Goal: Find specific page/section: Find specific page/section

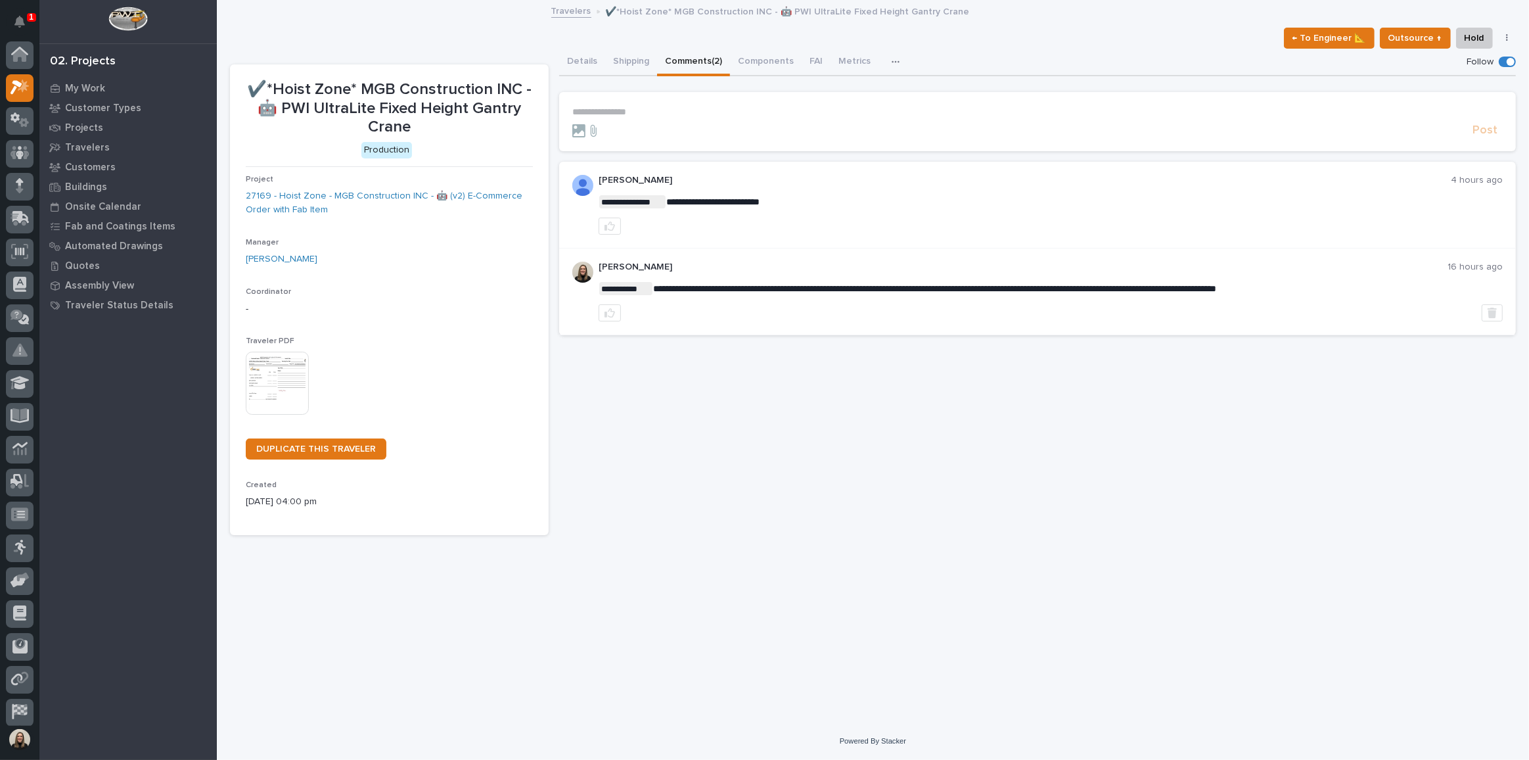
click at [139, 16] on img at bounding box center [127, 19] width 39 height 24
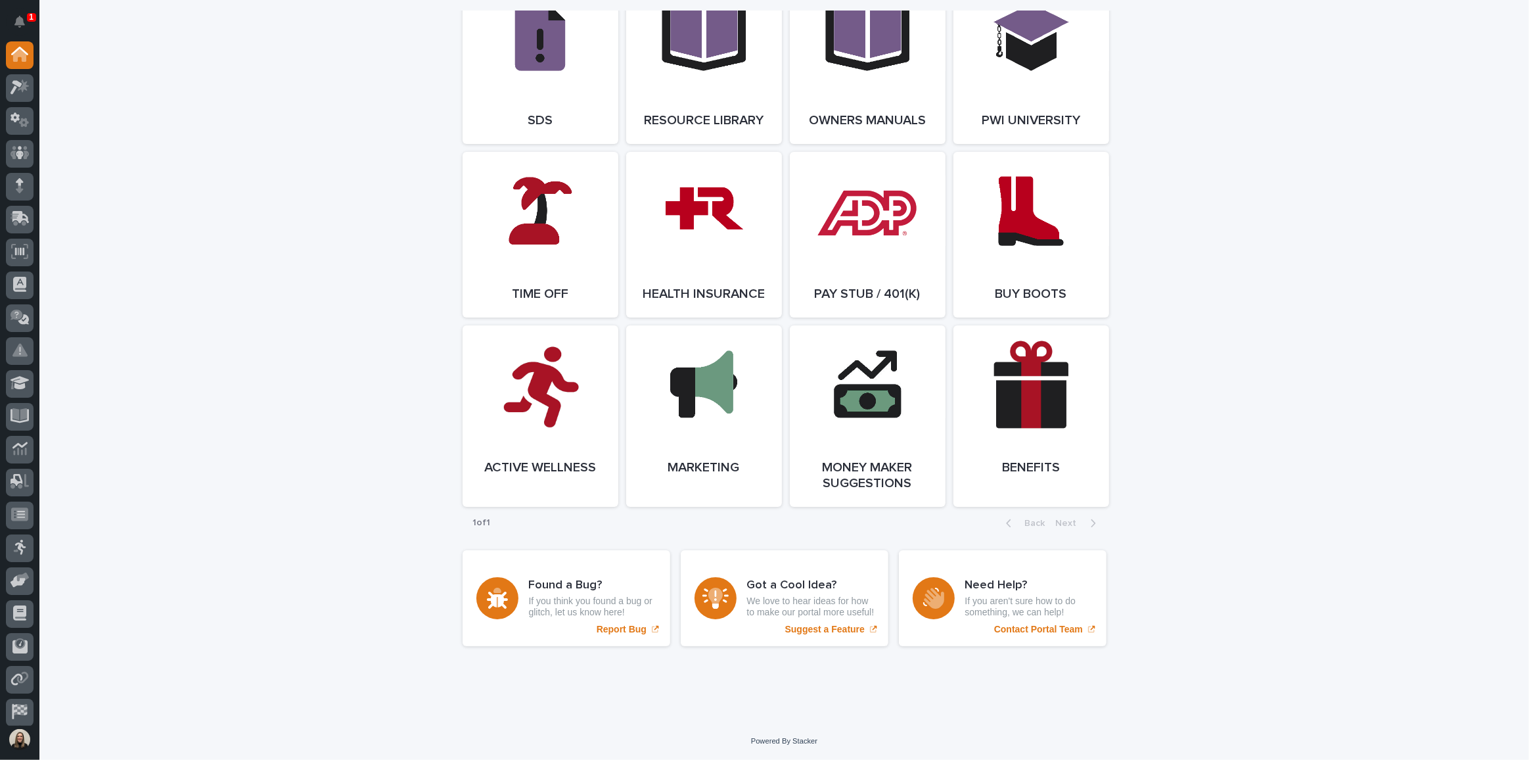
scroll to position [2329, 0]
click at [520, 216] on link "Open Link" at bounding box center [541, 235] width 156 height 166
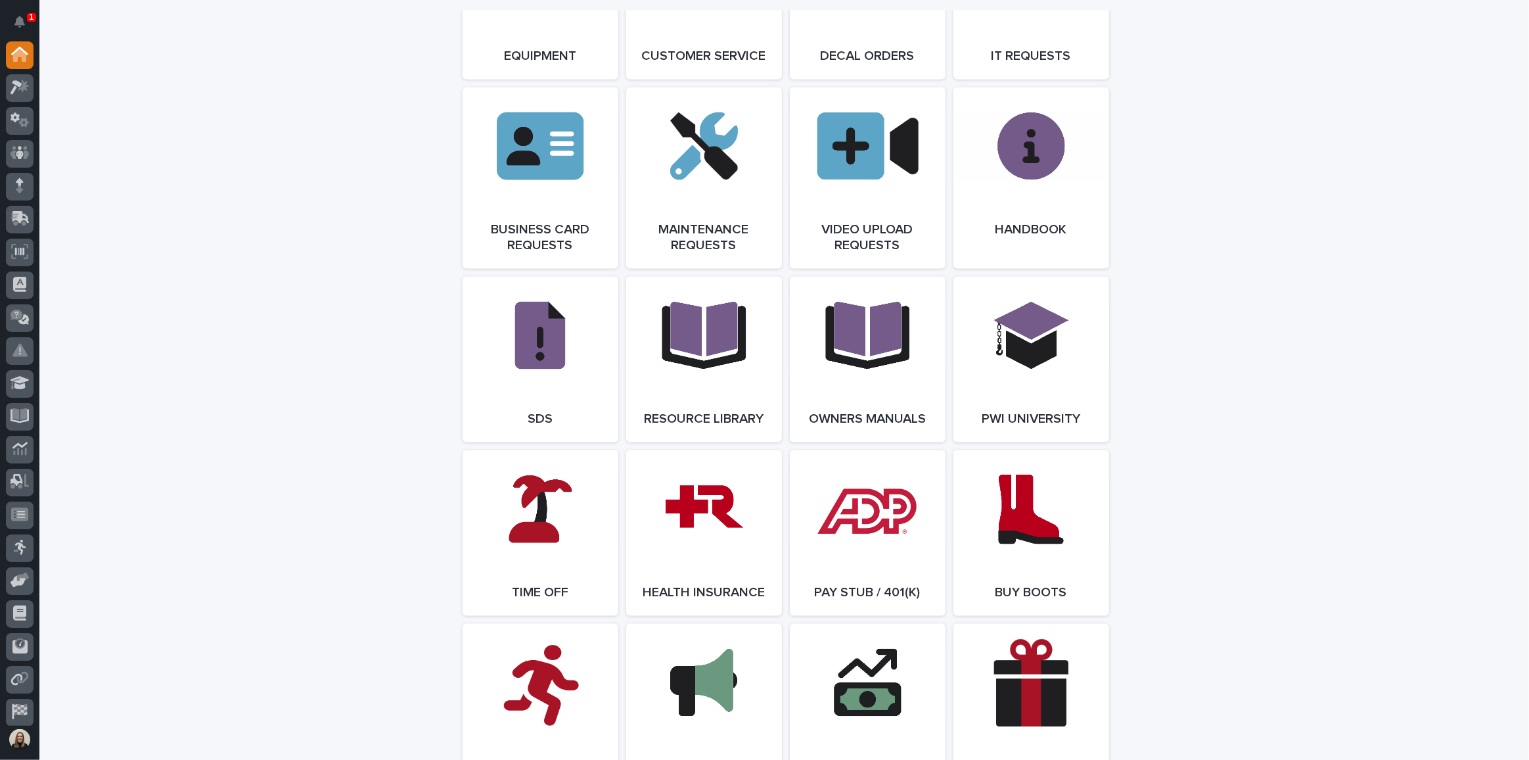
scroll to position [1792, 0]
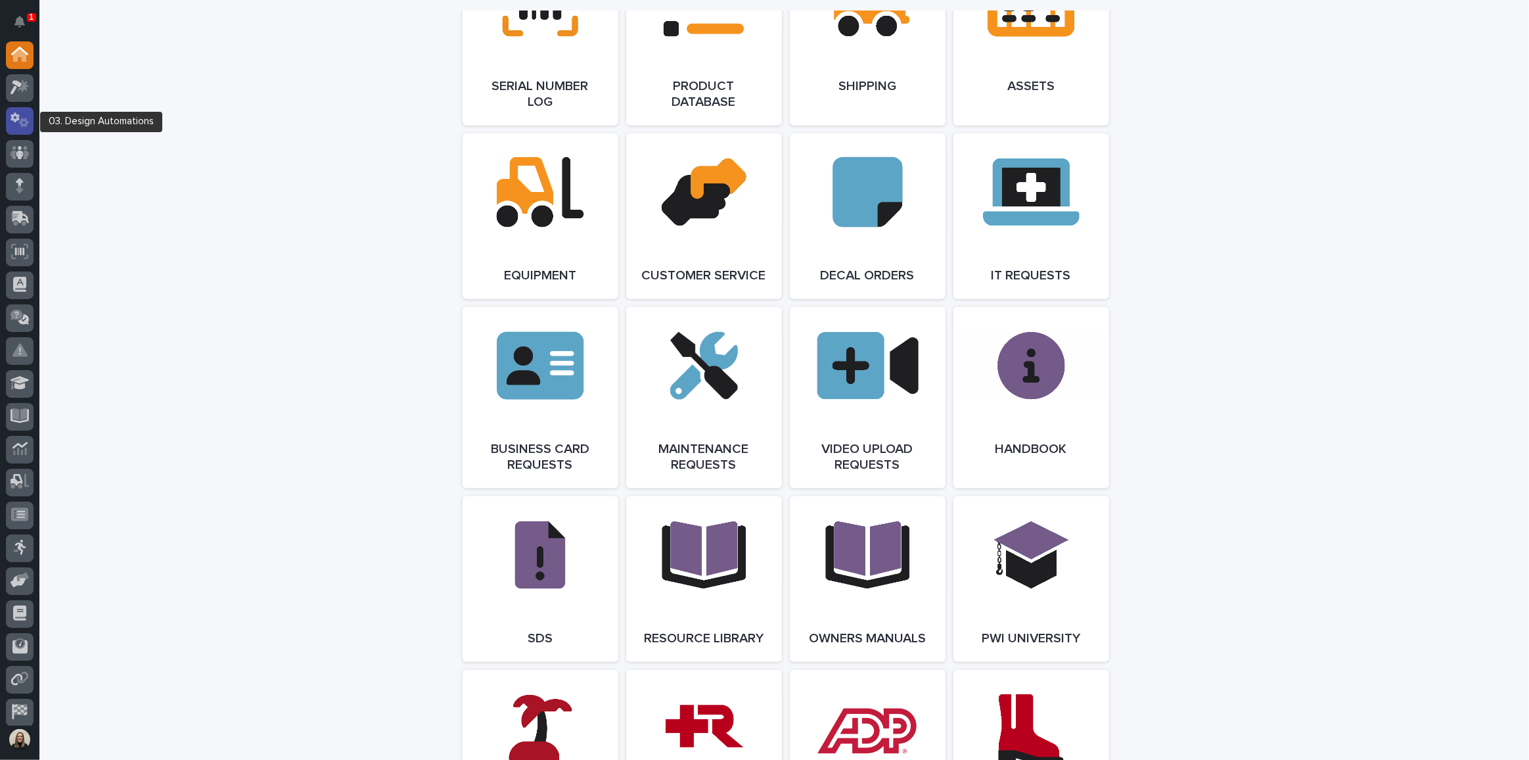
click at [24, 122] on icon at bounding box center [20, 119] width 19 height 15
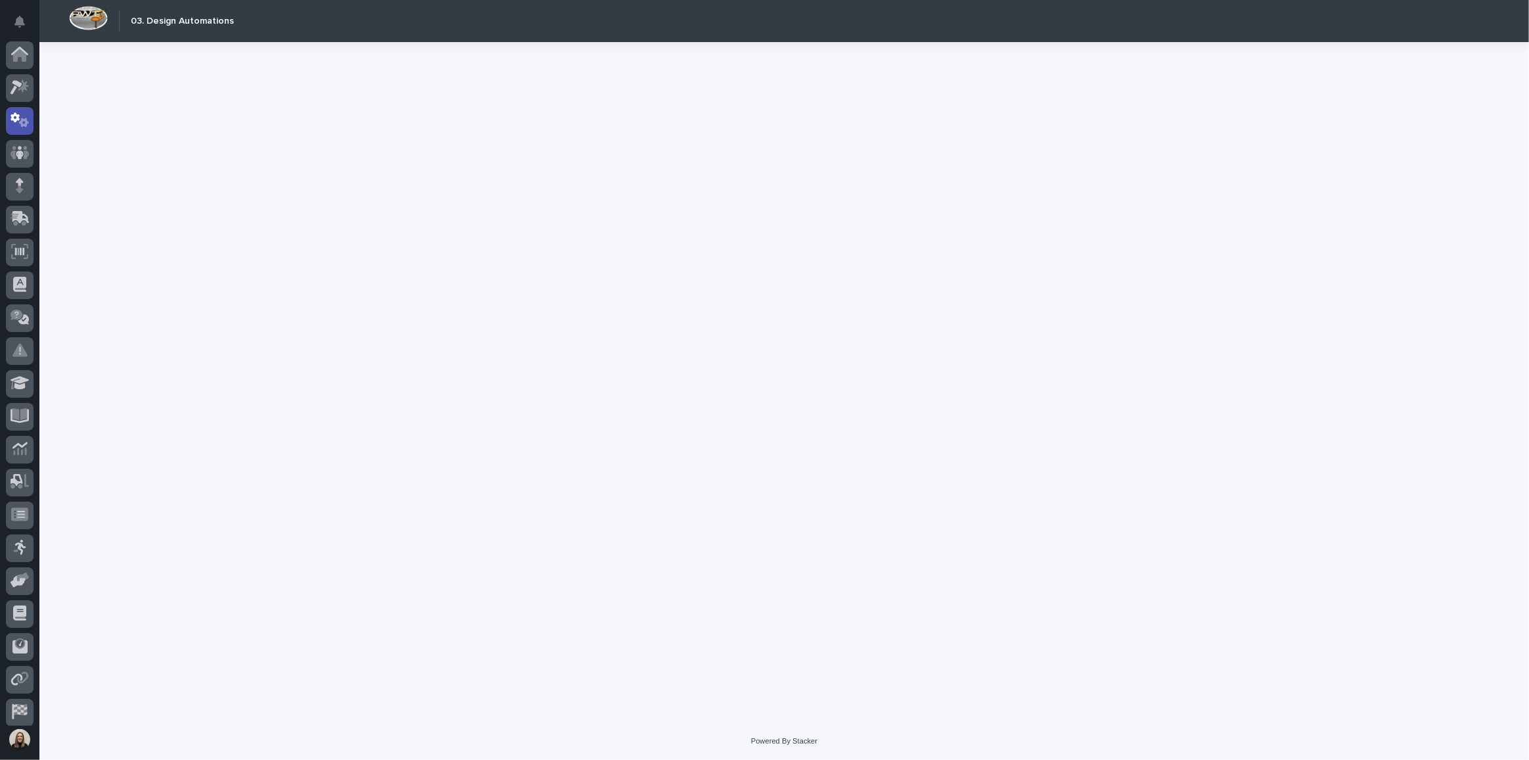
scroll to position [39, 0]
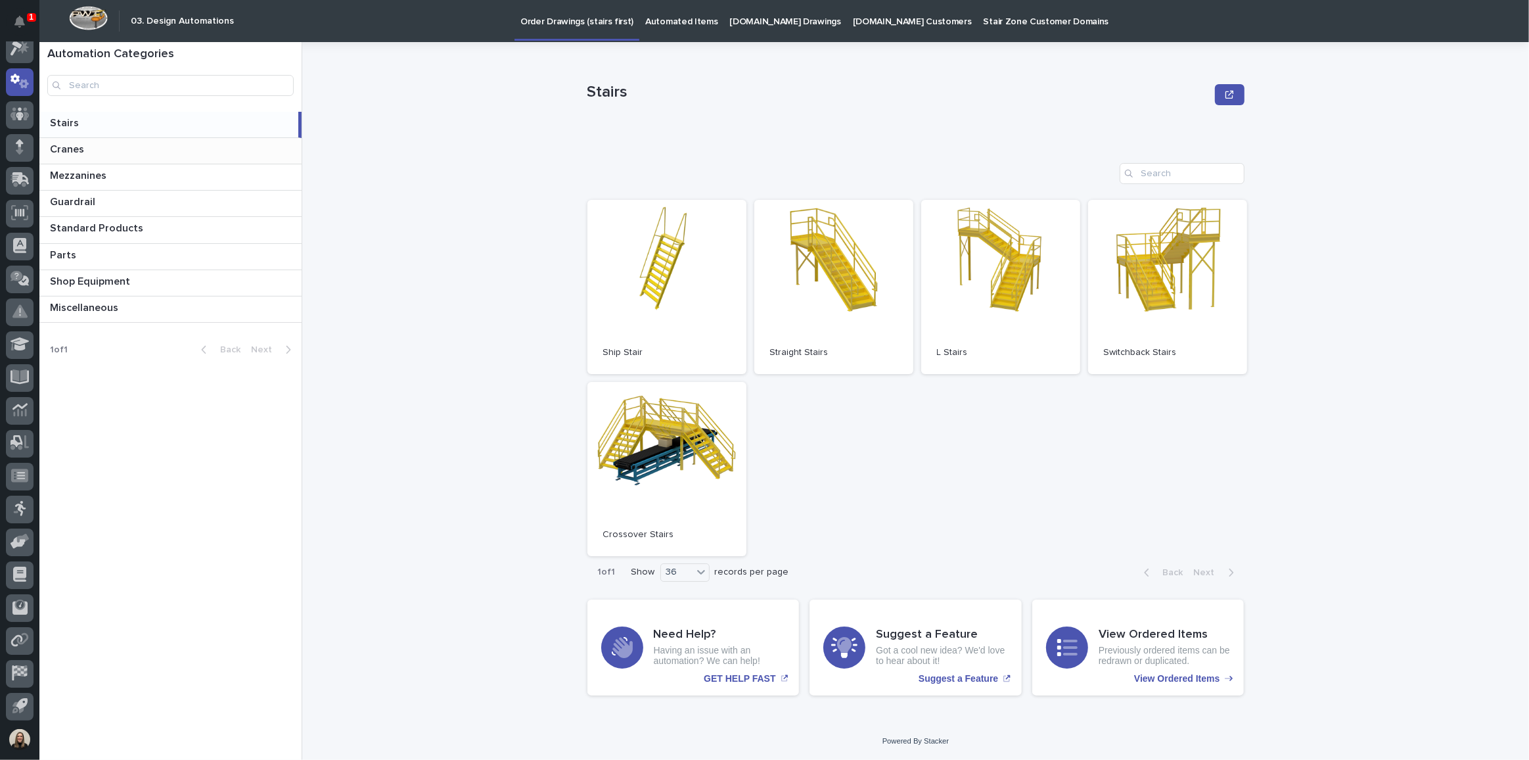
click at [108, 147] on p at bounding box center [173, 149] width 246 height 12
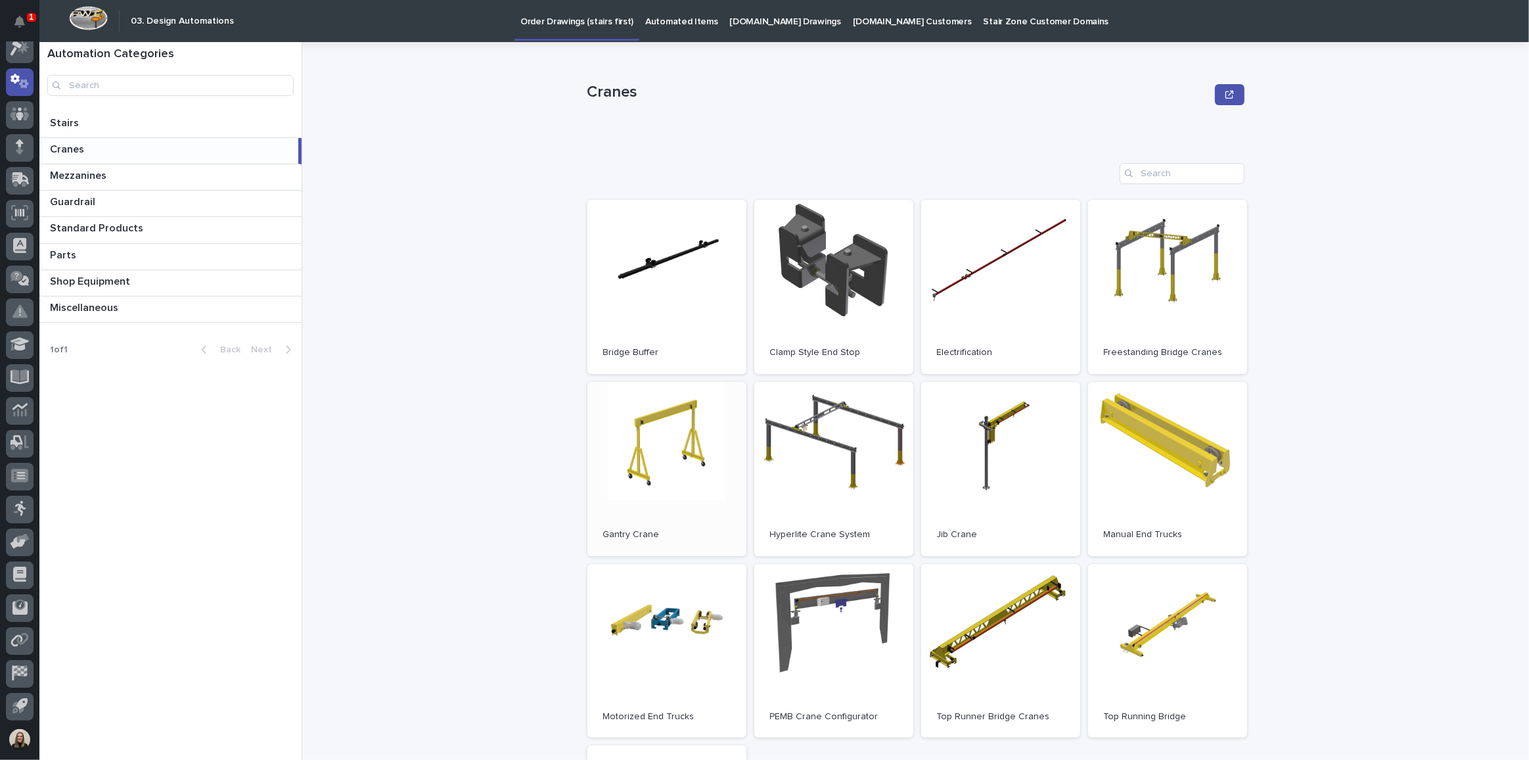
click at [646, 461] on link "Open" at bounding box center [666, 469] width 159 height 174
click at [24, 118] on icon at bounding box center [20, 114] width 19 height 13
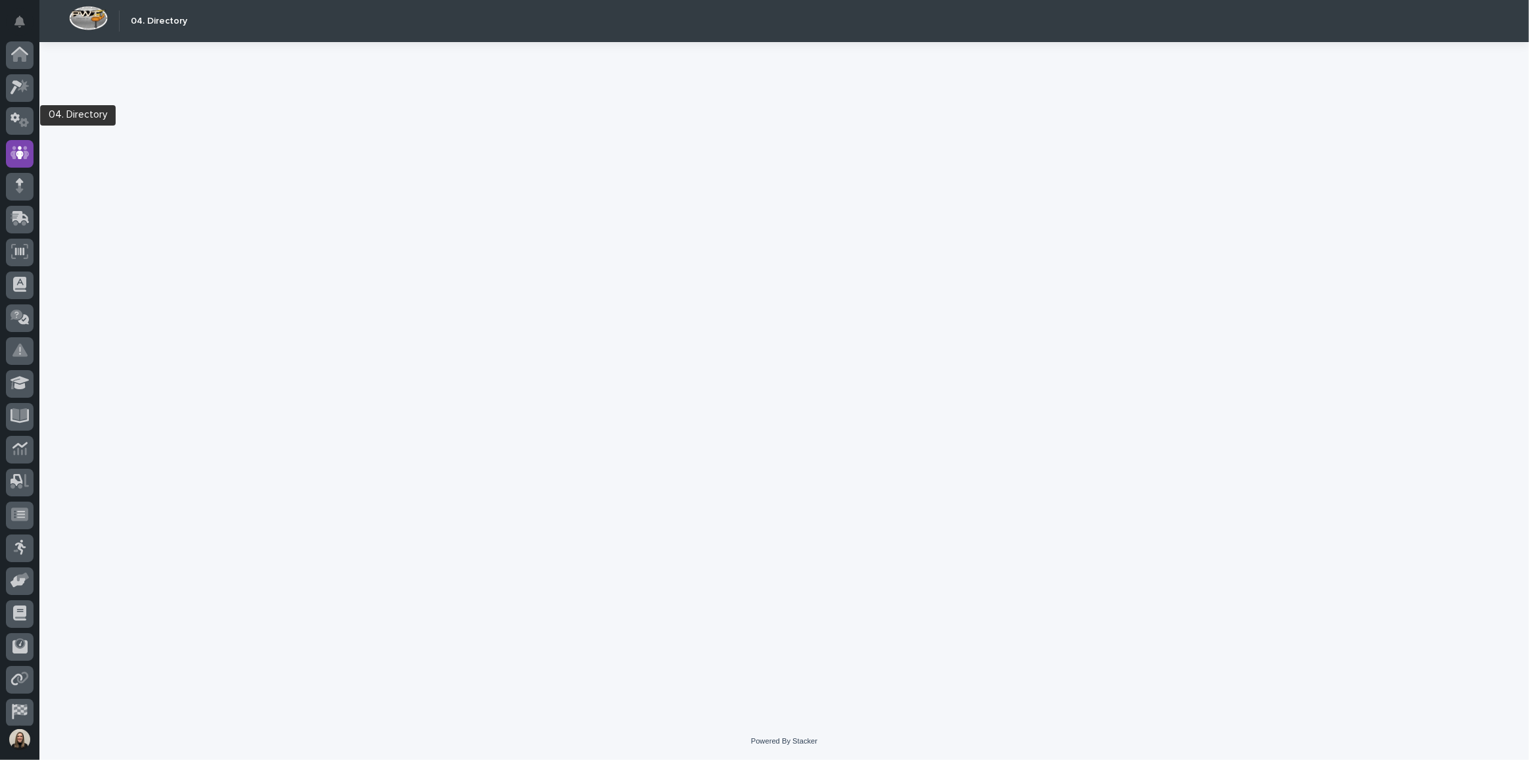
scroll to position [39, 0]
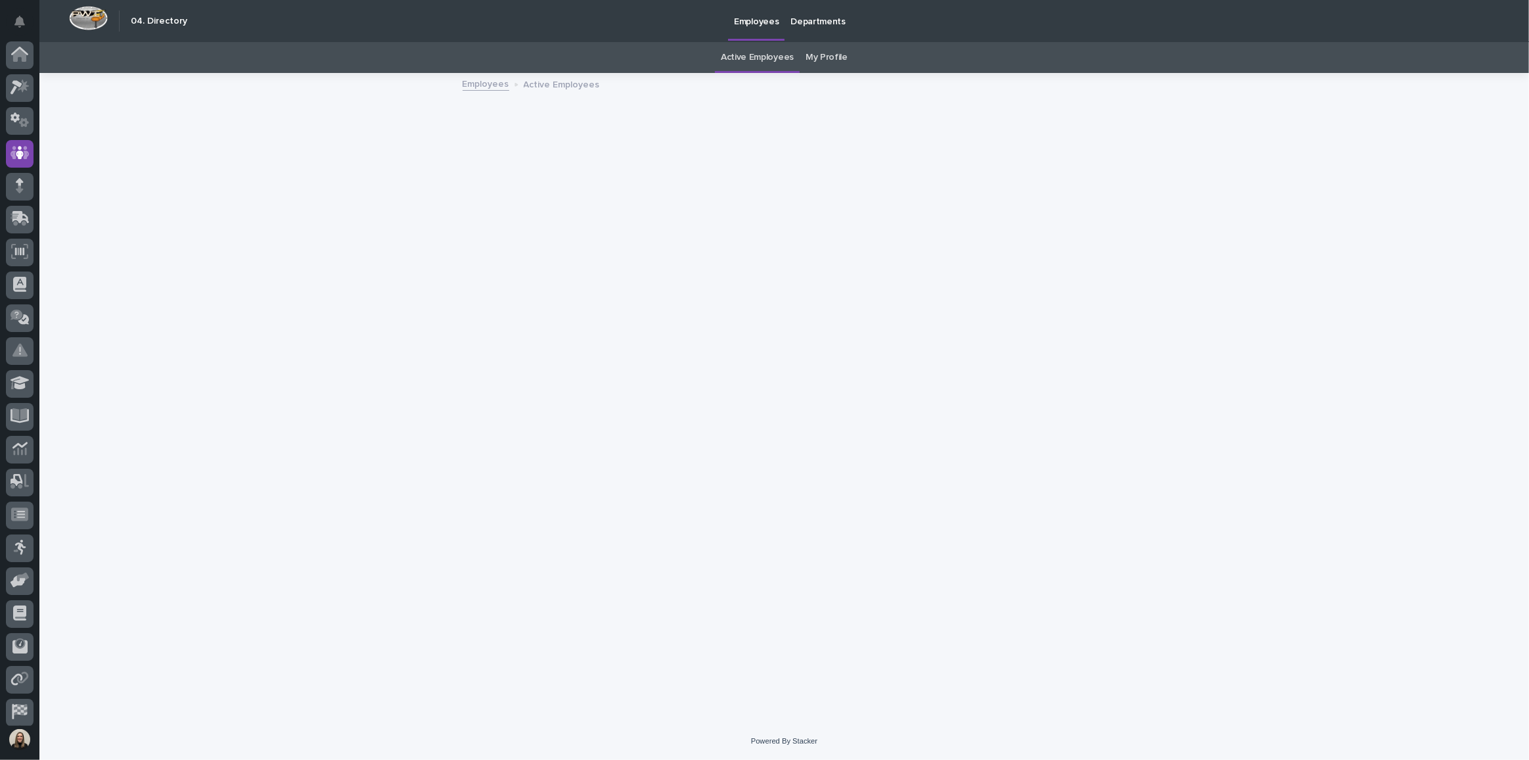
scroll to position [39, 0]
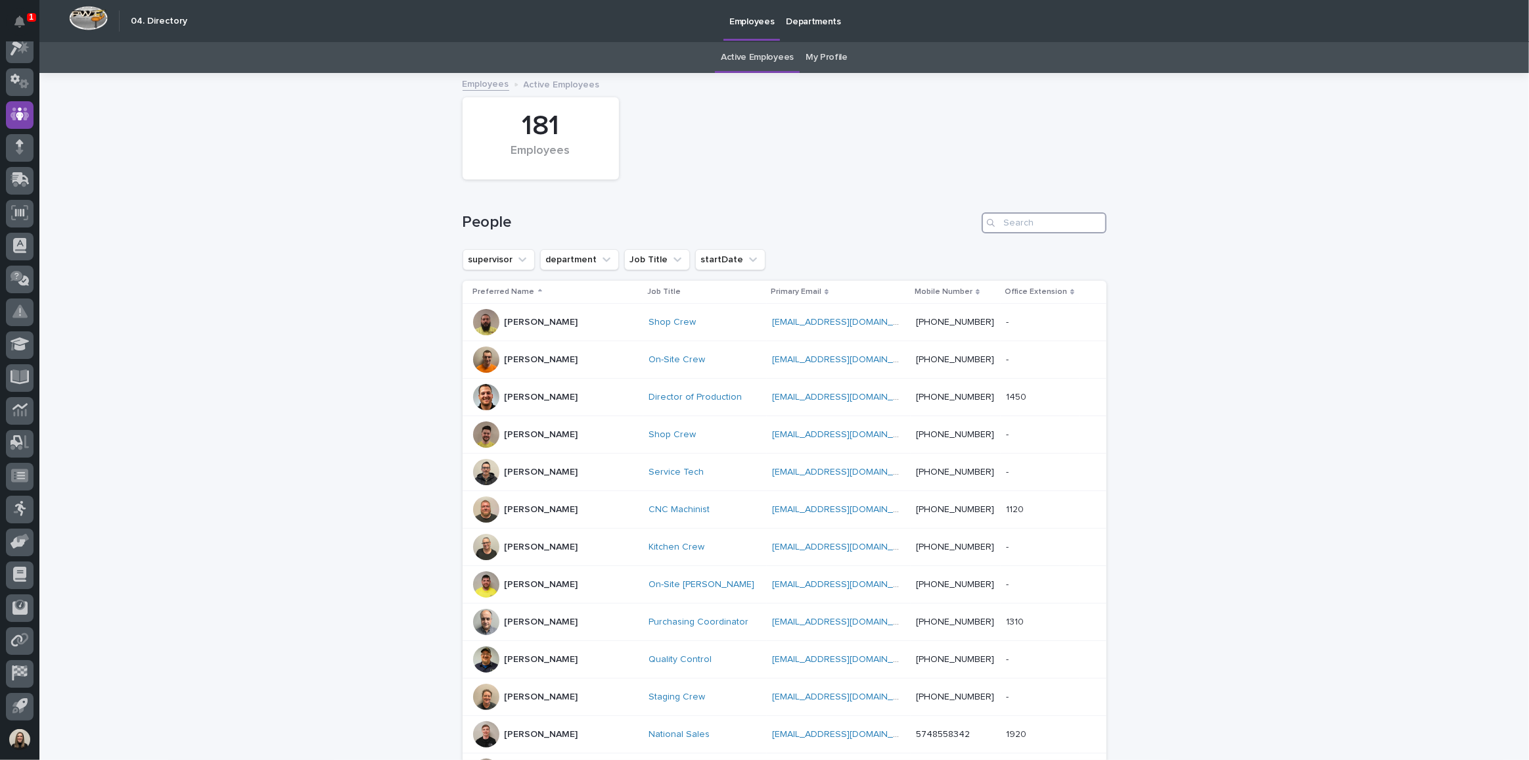
click at [1026, 224] on input "Search" at bounding box center [1044, 222] width 125 height 21
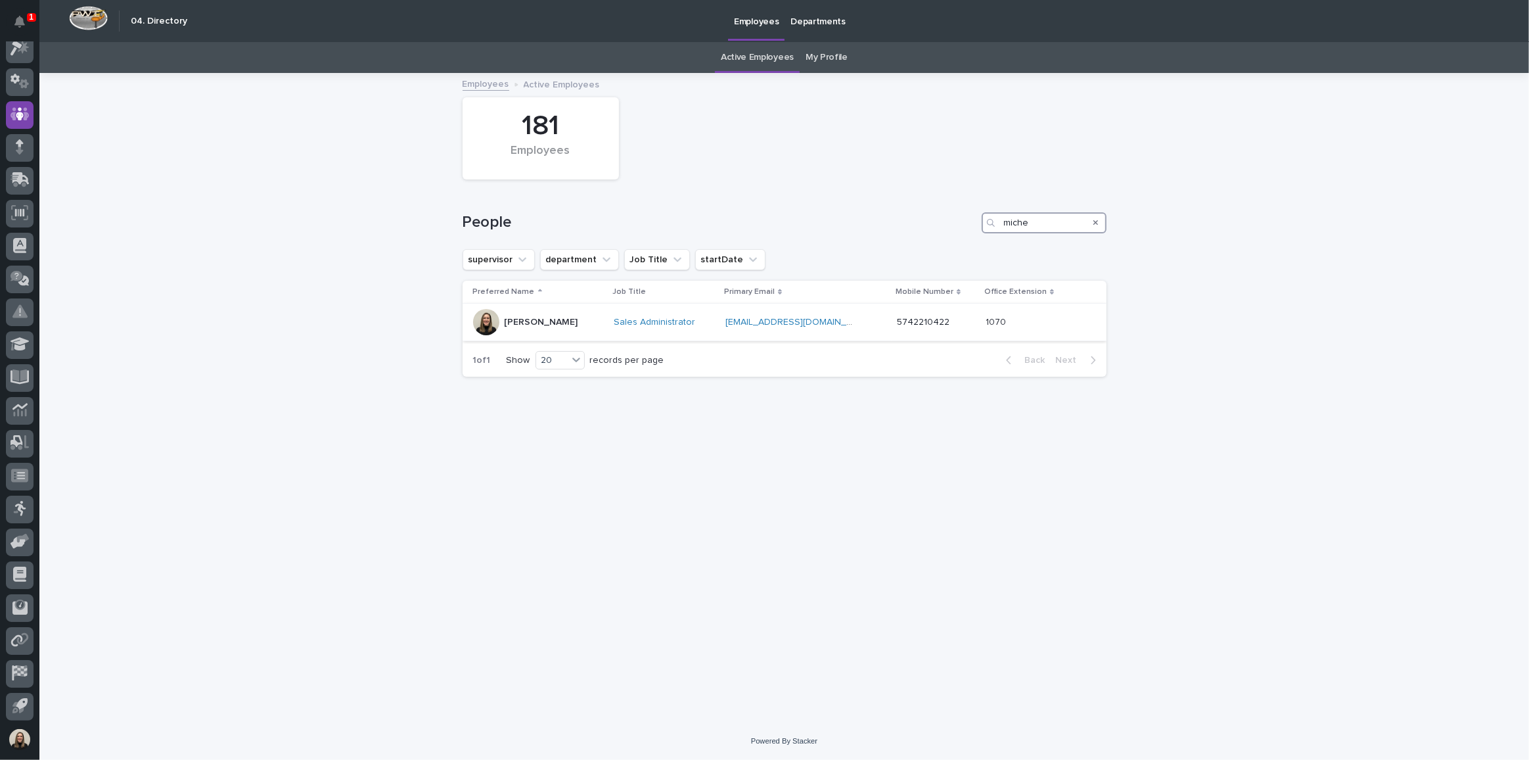
type input "miche"
click at [518, 319] on p "[PERSON_NAME]" at bounding box center [542, 322] width 74 height 11
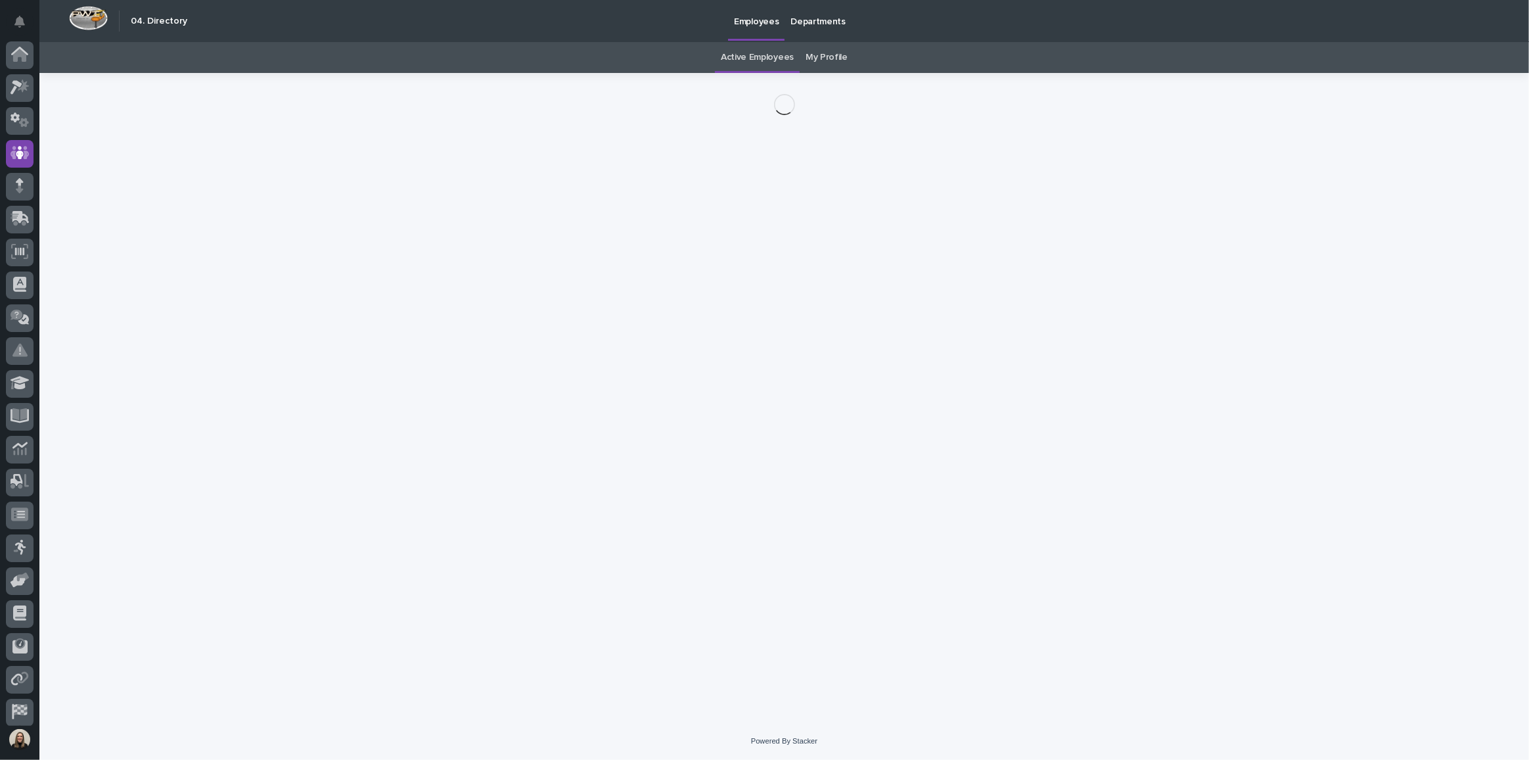
scroll to position [39, 0]
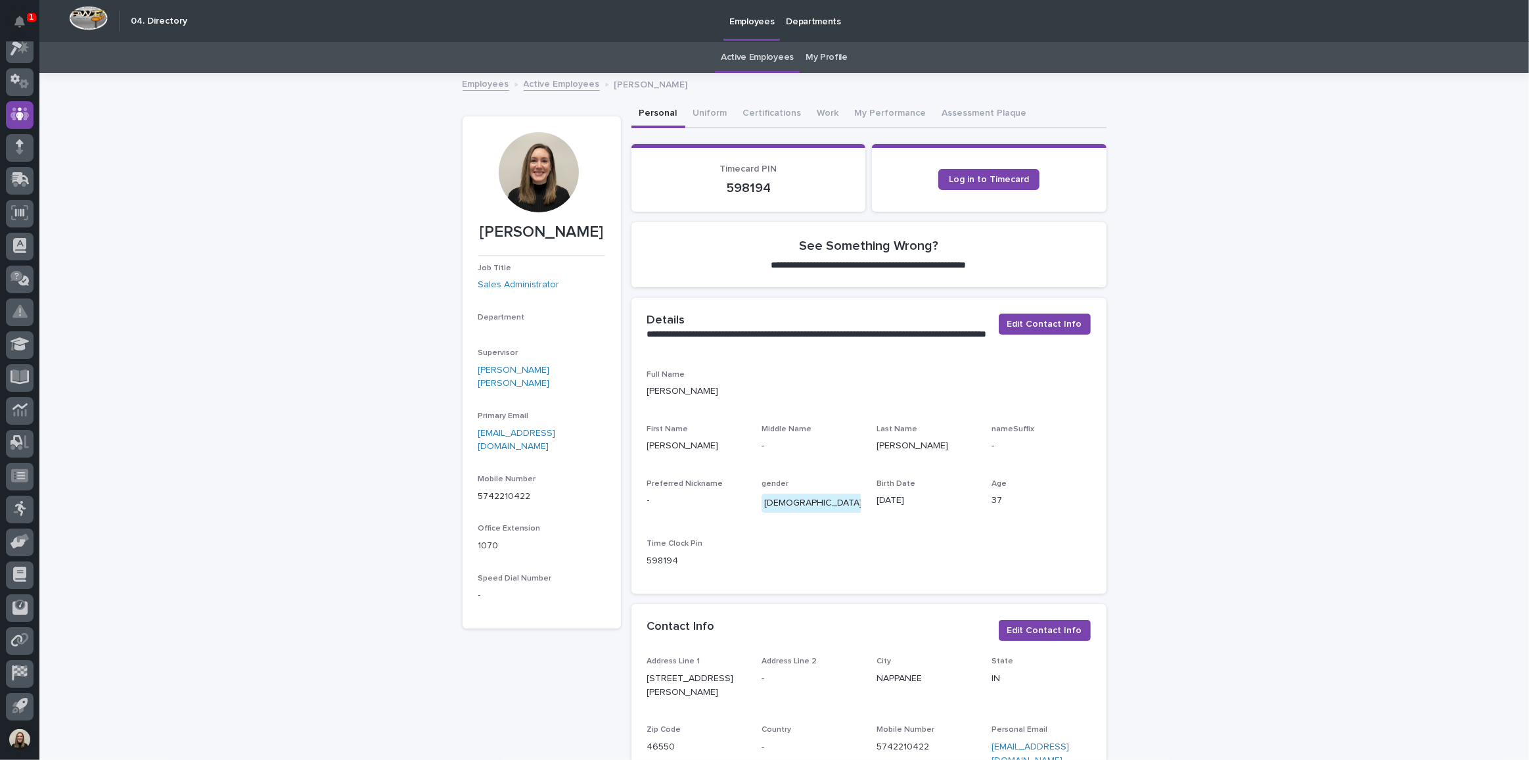
click at [810, 56] on link "My Profile" at bounding box center [827, 57] width 42 height 31
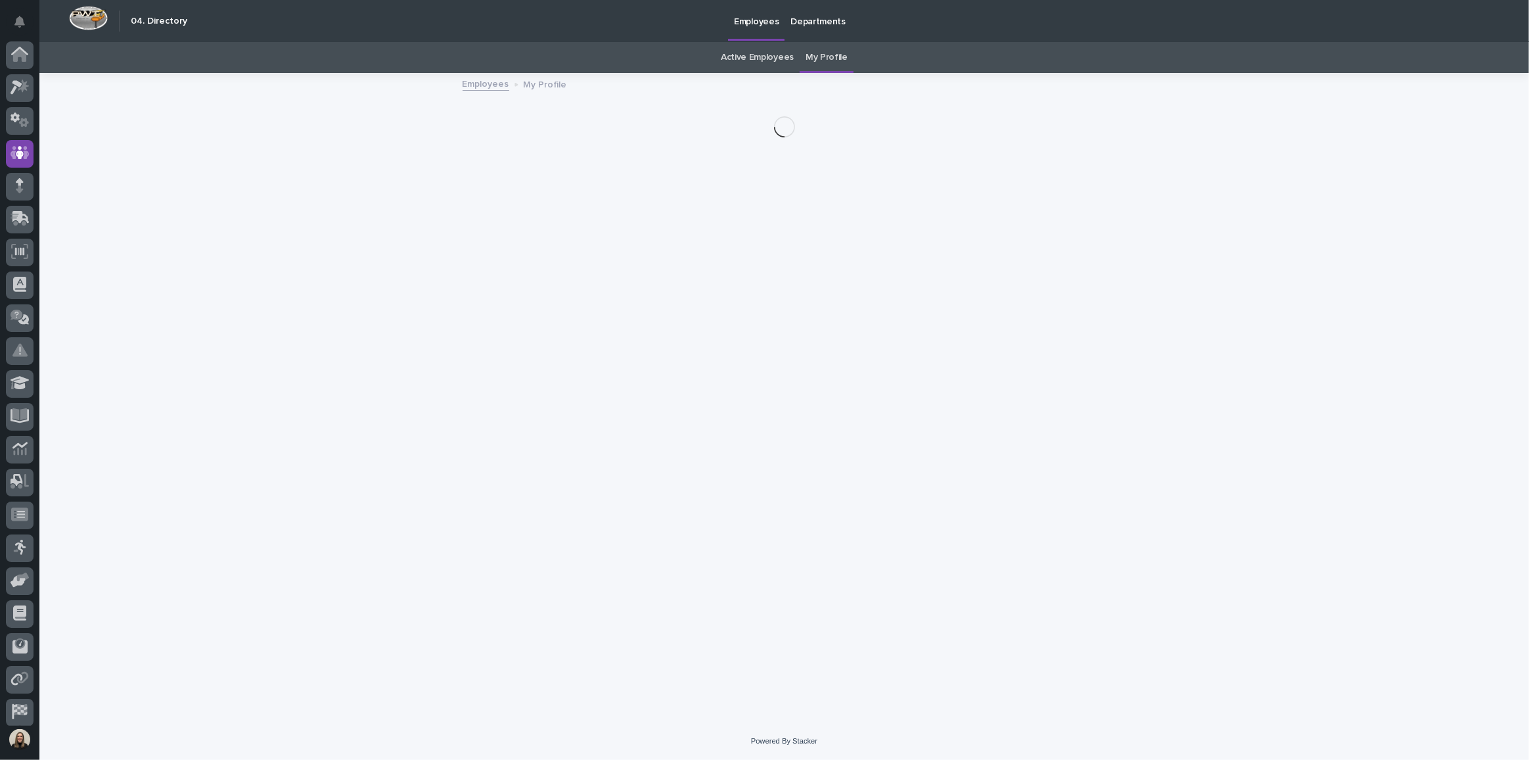
scroll to position [39, 0]
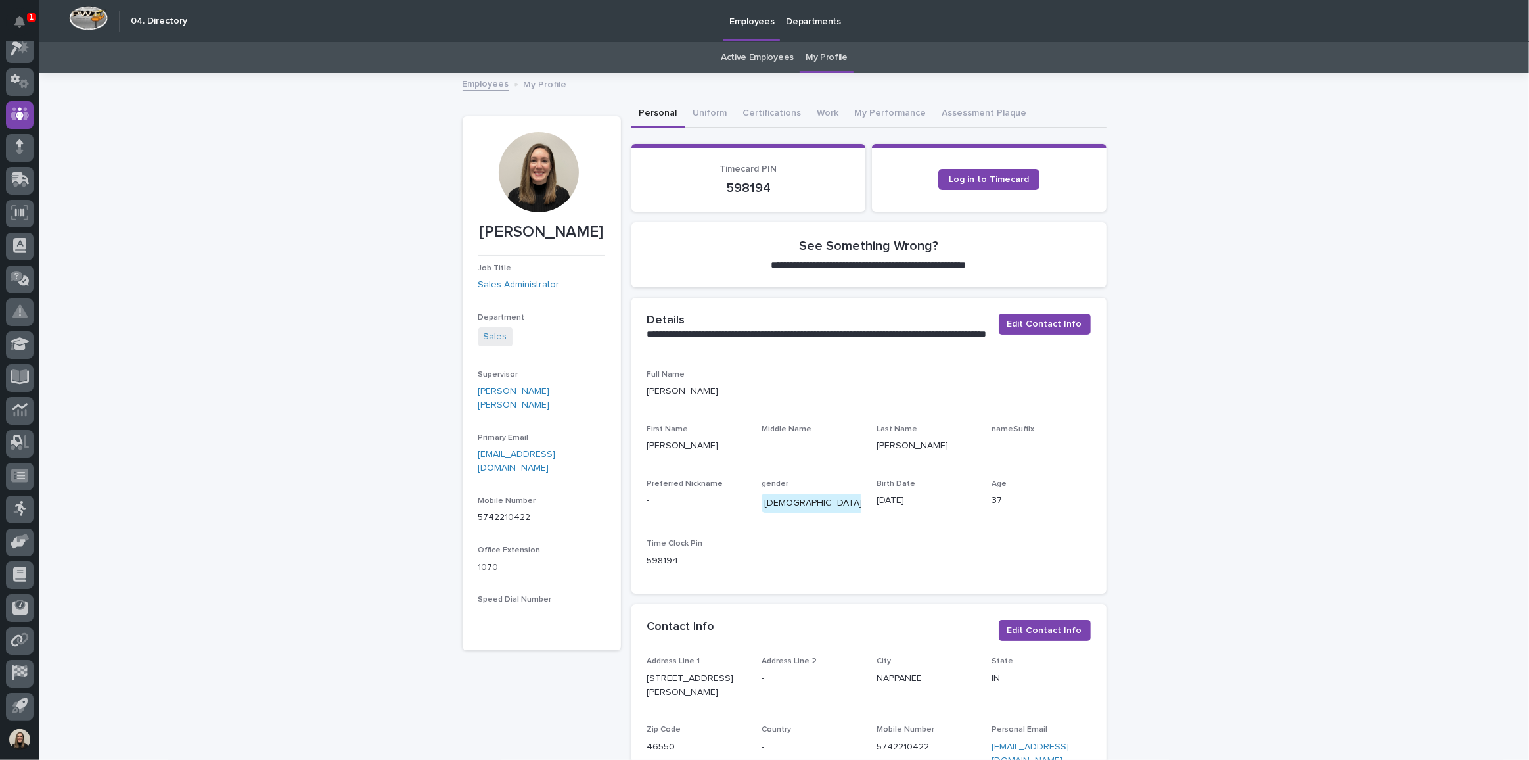
click at [536, 170] on div at bounding box center [539, 172] width 80 height 80
click at [7, 154] on div at bounding box center [20, 148] width 28 height 28
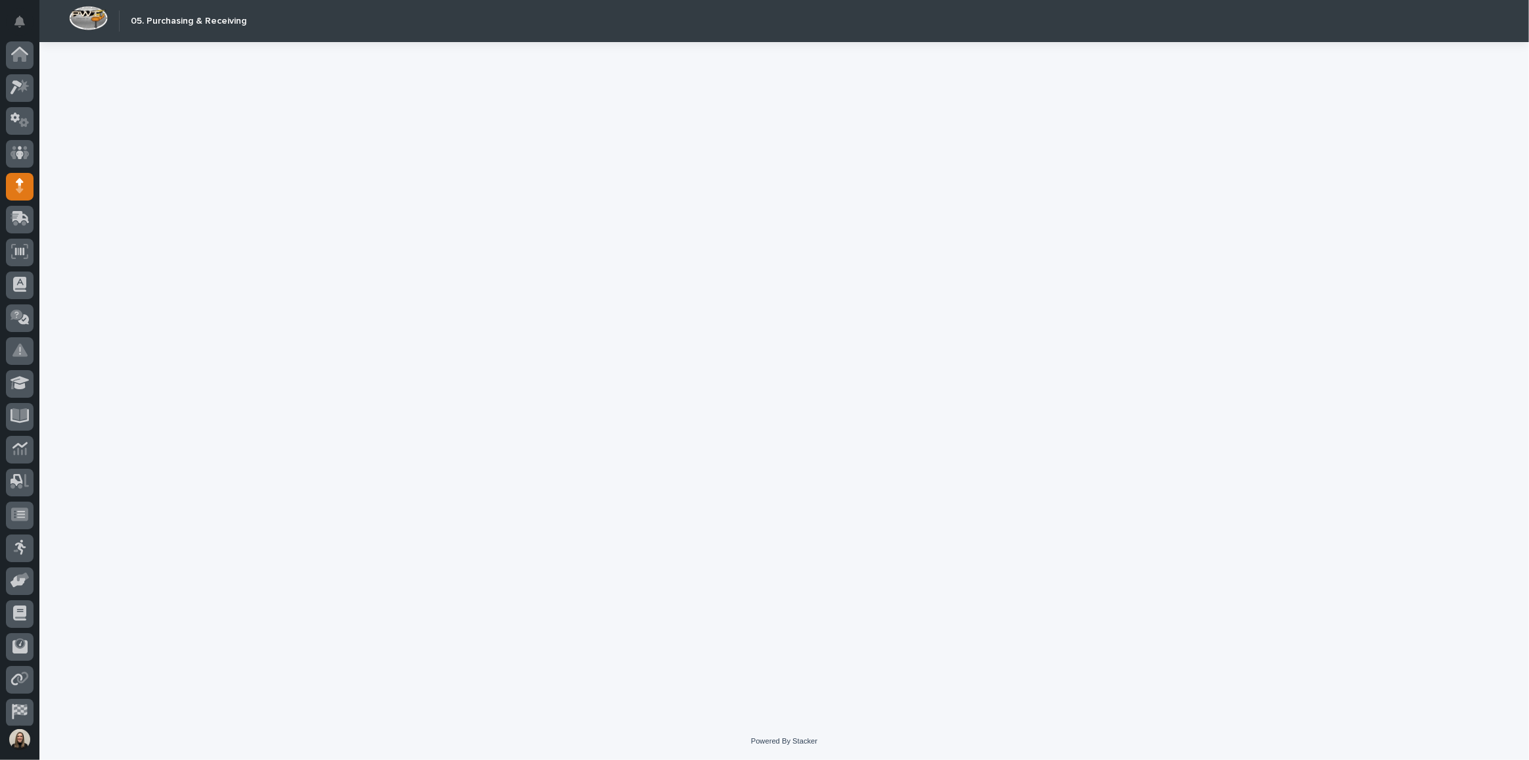
scroll to position [39, 0]
